Goal: Task Accomplishment & Management: Manage account settings

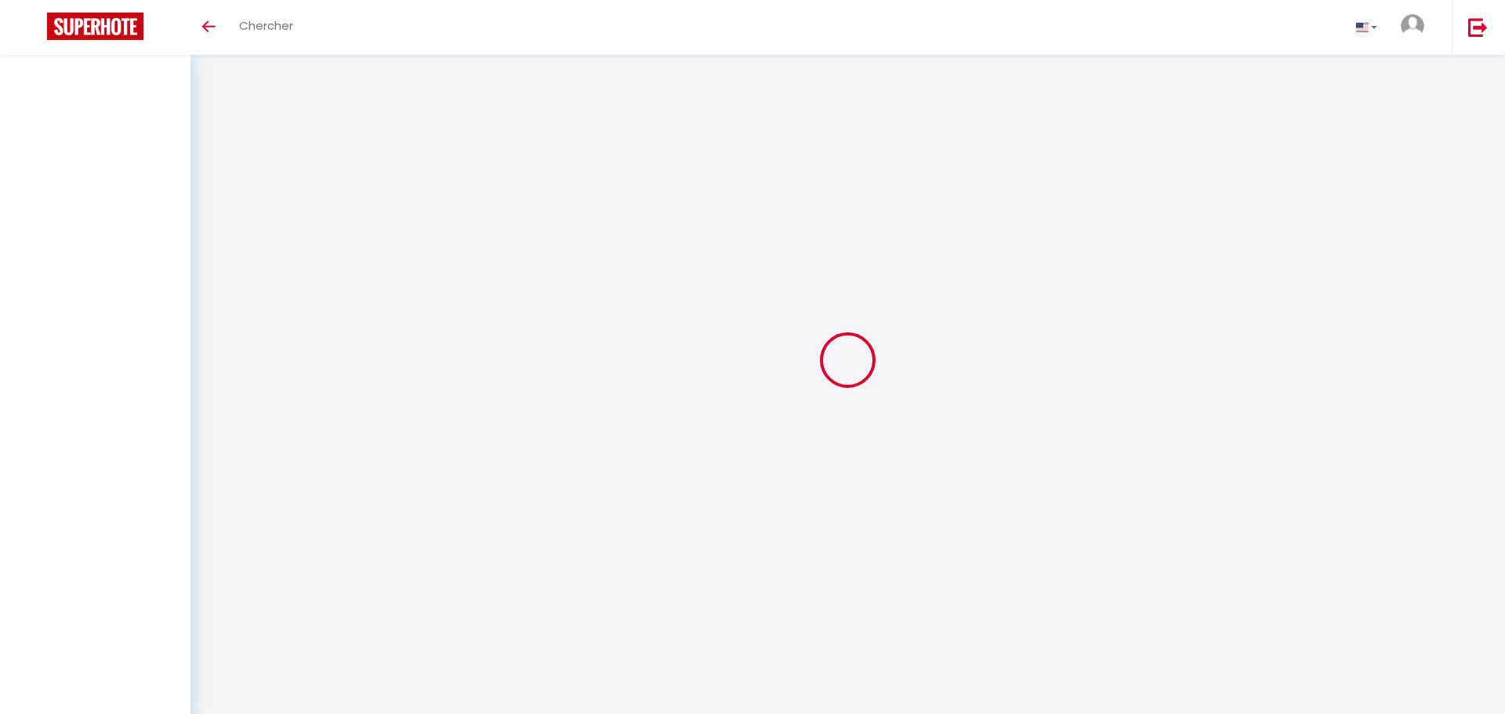
select select "all"
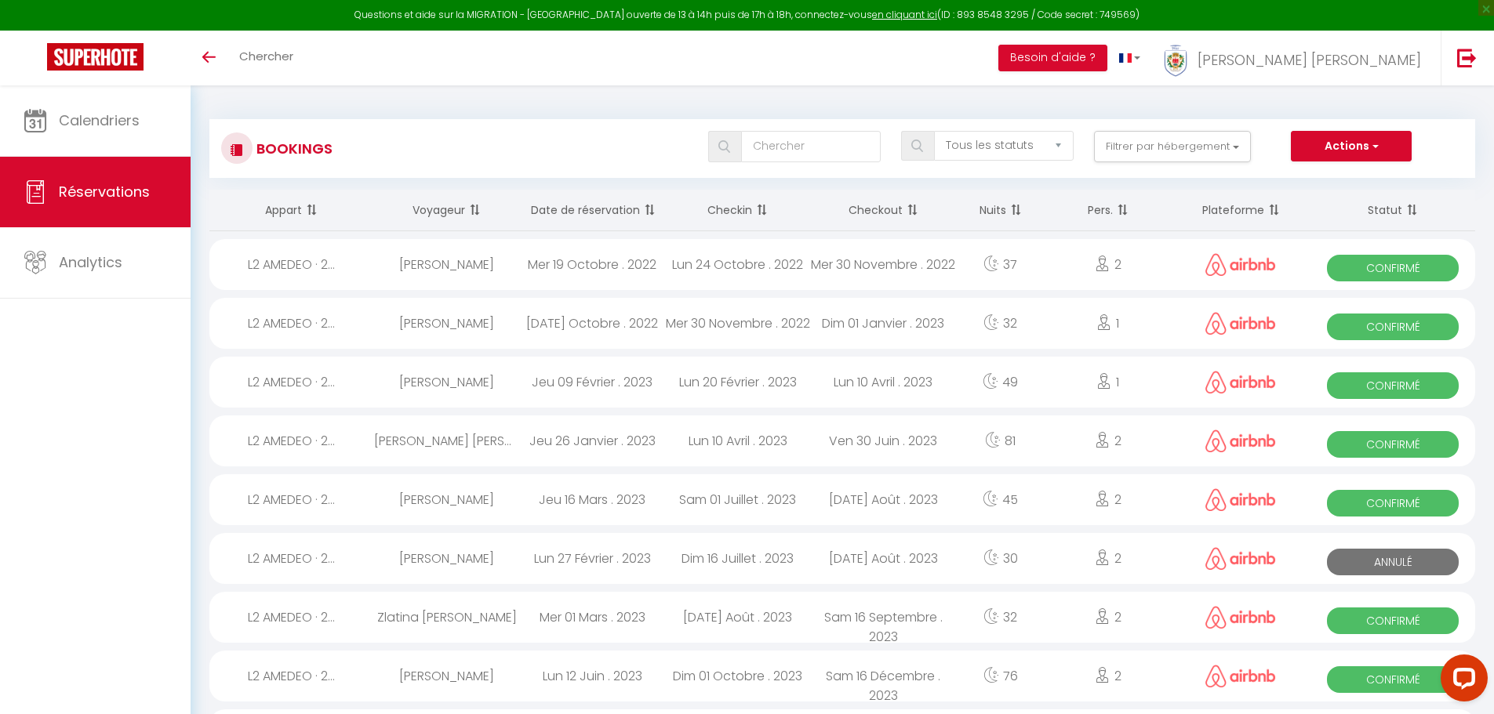
click at [743, 216] on th "Checkin" at bounding box center [738, 211] width 146 height 42
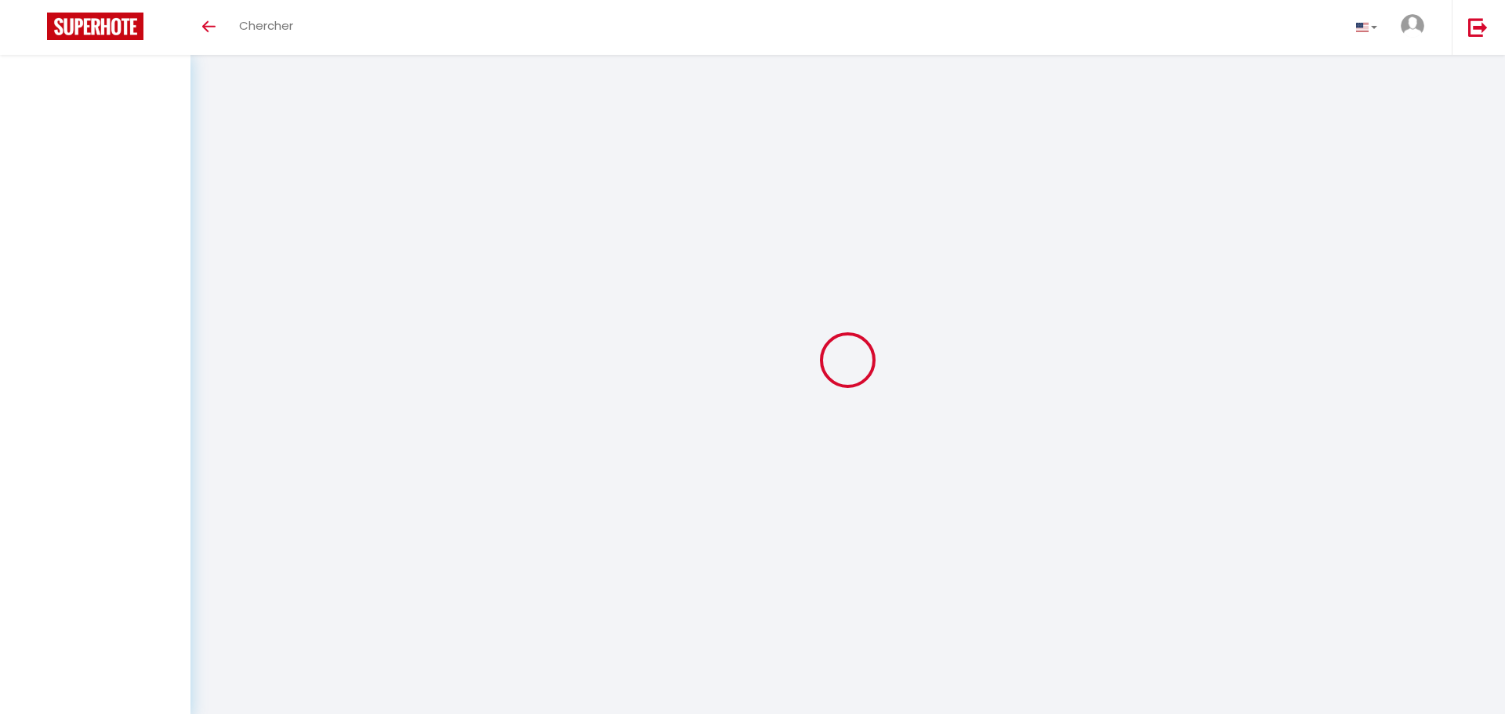
select select "all"
